Goal: Transaction & Acquisition: Purchase product/service

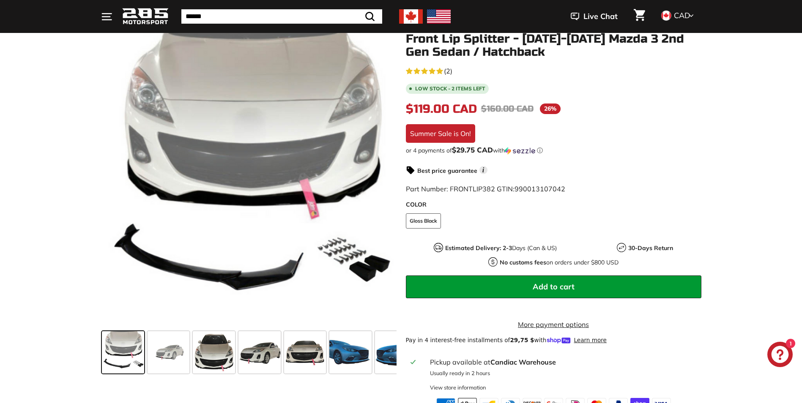
scroll to position [127, 0]
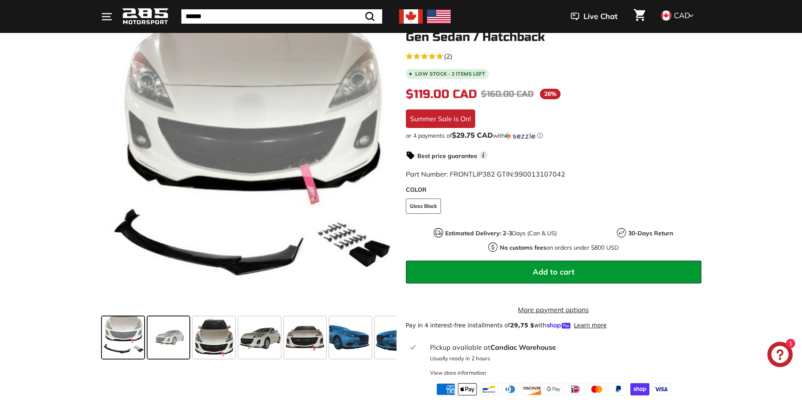
click at [175, 349] on span at bounding box center [169, 338] width 42 height 42
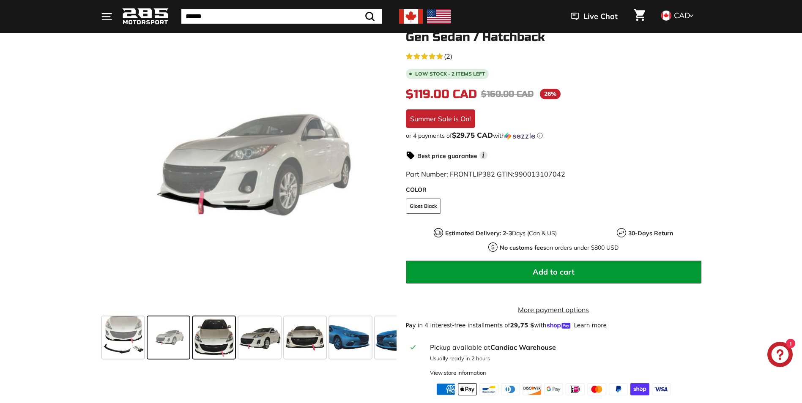
click at [221, 342] on span at bounding box center [214, 338] width 42 height 42
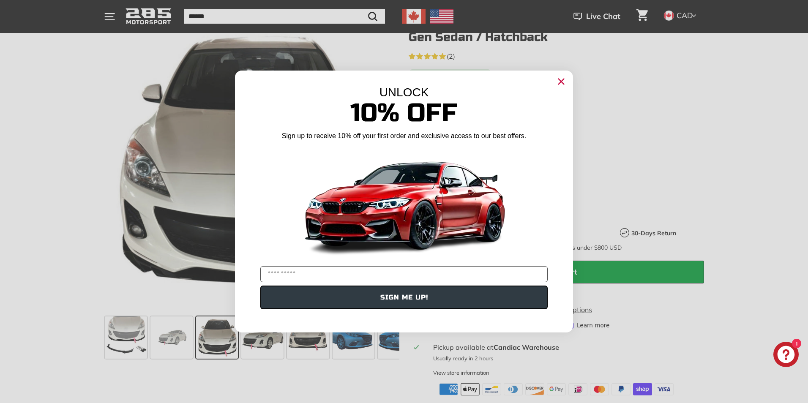
click at [233, 378] on div "Close dialog UNLOCK 10% Off Sign up to receive 10% off your first order and exc…" at bounding box center [404, 201] width 808 height 403
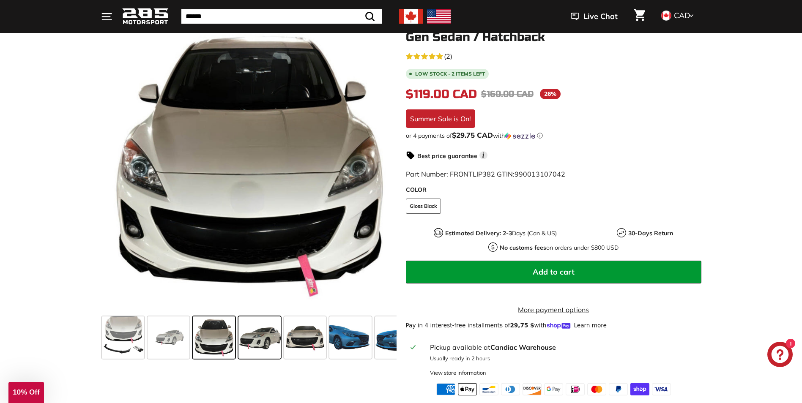
click at [268, 344] on span at bounding box center [259, 338] width 42 height 42
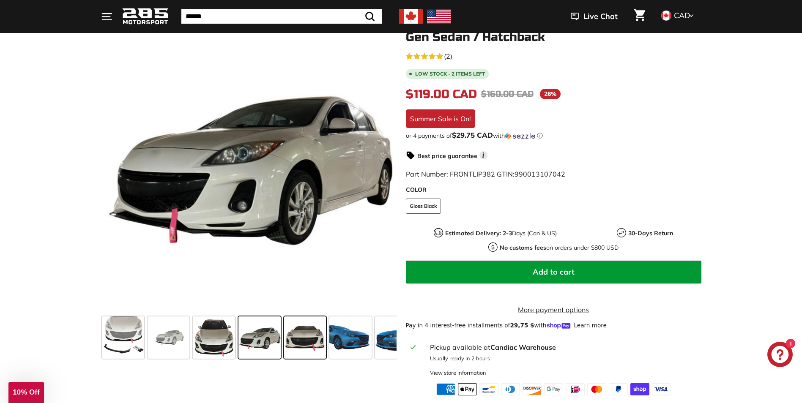
click at [296, 343] on span at bounding box center [305, 338] width 42 height 42
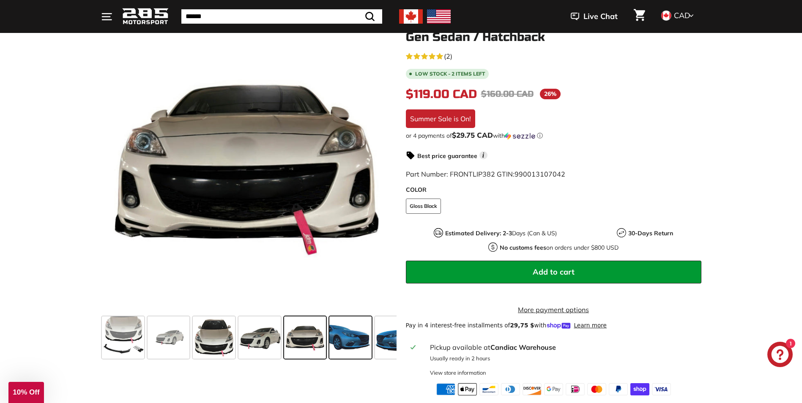
click at [345, 343] on span at bounding box center [350, 338] width 42 height 42
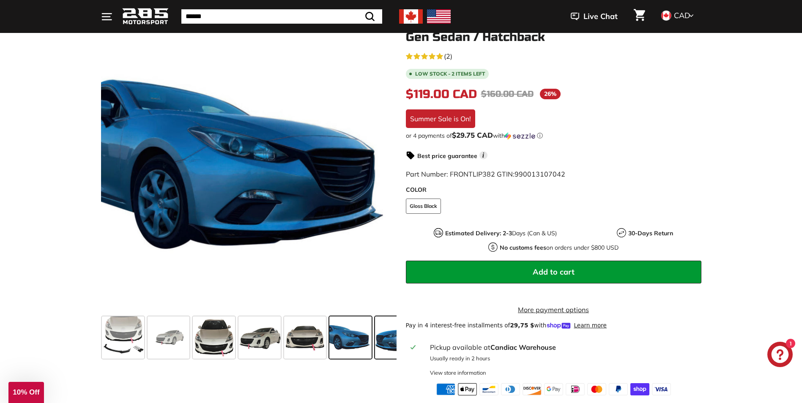
click at [384, 340] on span at bounding box center [396, 338] width 42 height 42
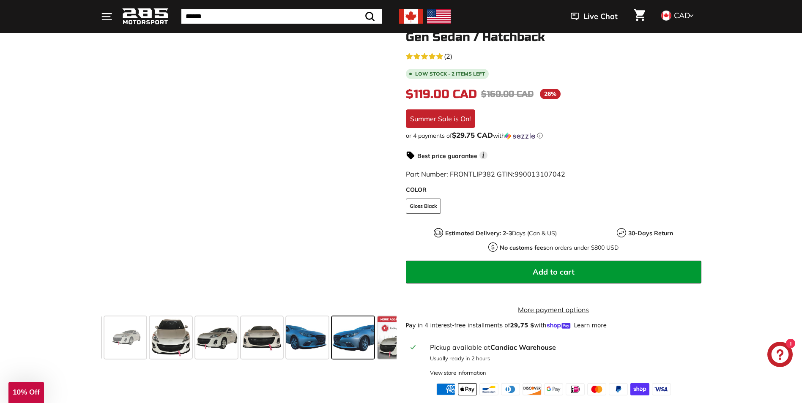
scroll to position [0, 148]
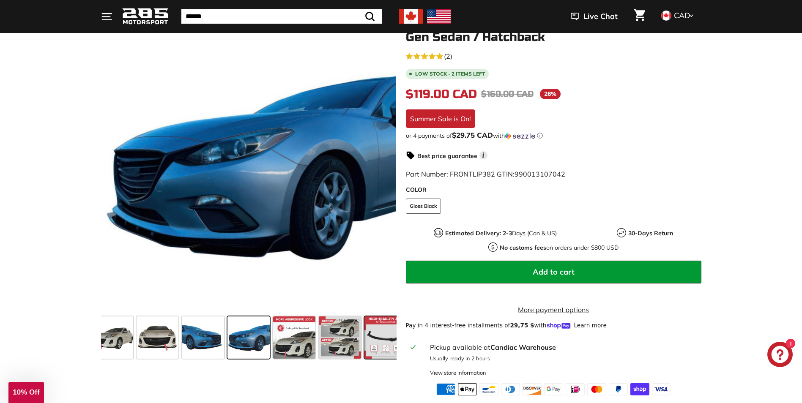
click at [381, 343] on span at bounding box center [385, 338] width 42 height 42
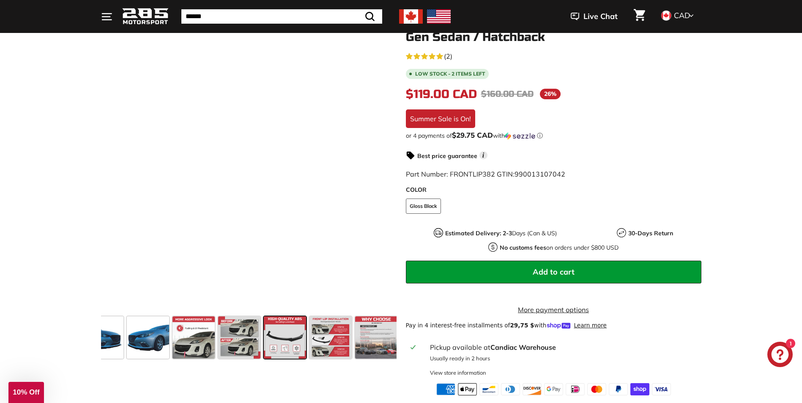
scroll to position [0, 251]
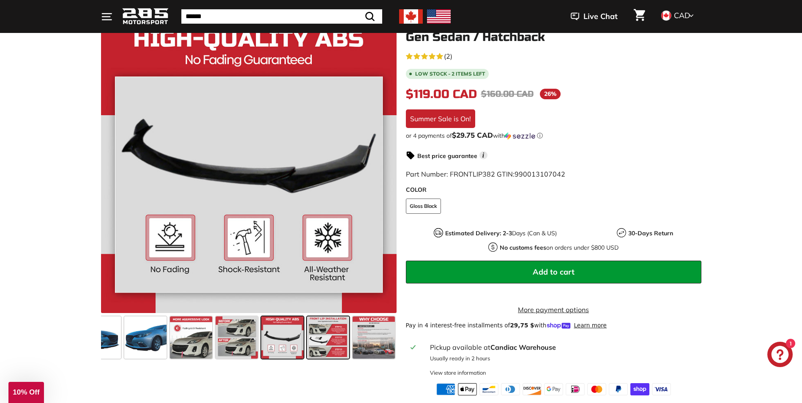
click at [334, 345] on span at bounding box center [328, 338] width 42 height 42
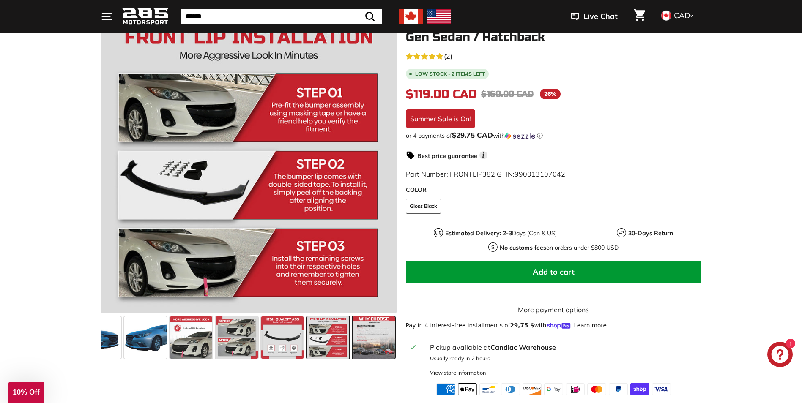
click at [376, 348] on span at bounding box center [374, 338] width 42 height 42
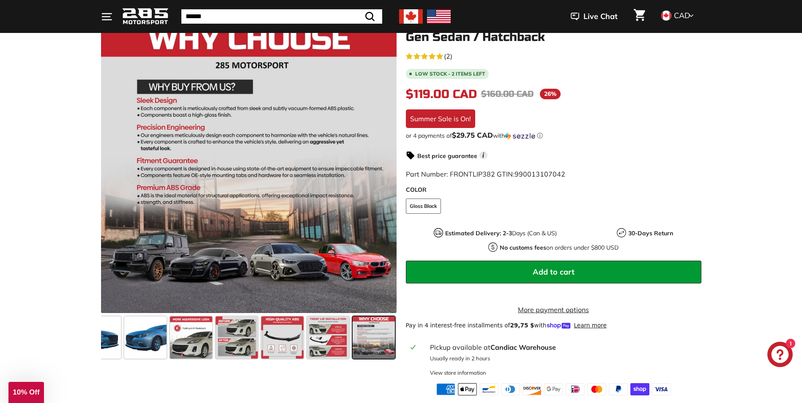
click at [378, 348] on span at bounding box center [374, 338] width 42 height 42
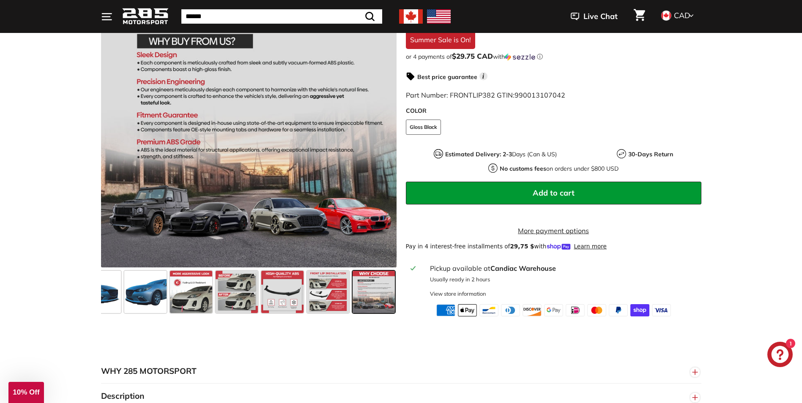
scroll to position [85, 0]
